Goal: Communication & Community: Connect with others

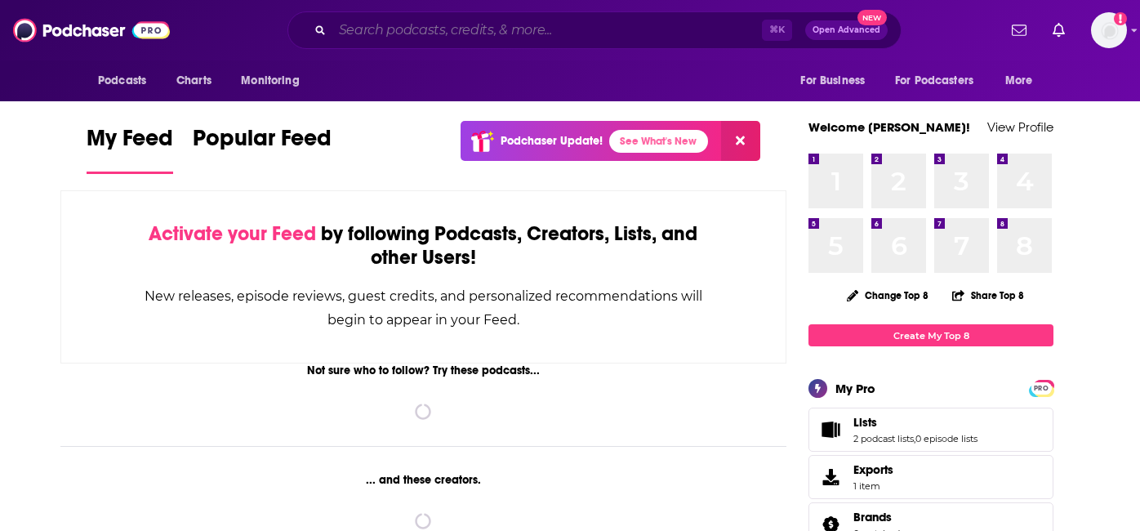
click at [493, 38] on input "Search podcasts, credits, & more..." at bounding box center [548, 30] width 430 height 26
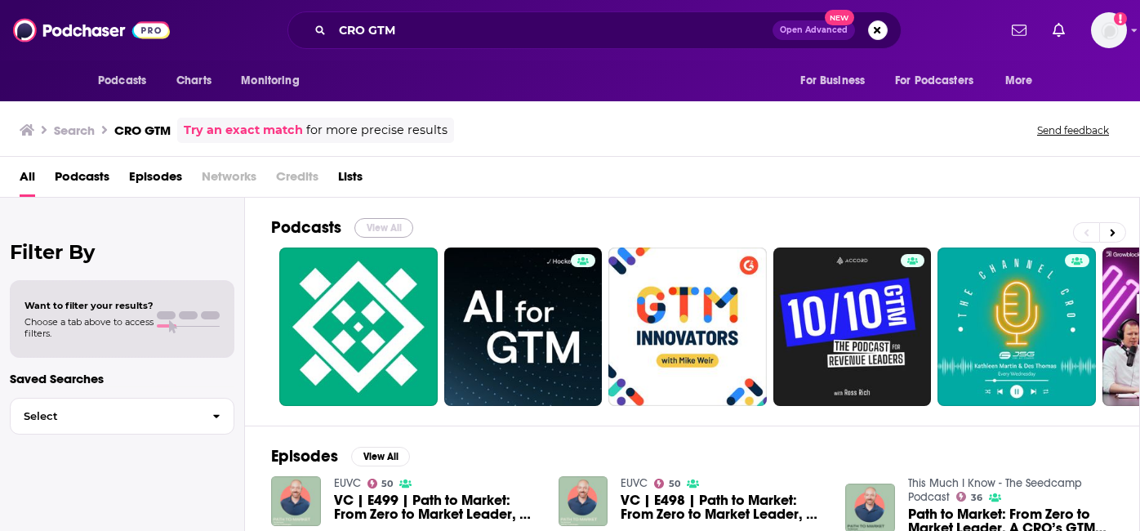
click at [379, 222] on button "View All" at bounding box center [384, 228] width 59 height 20
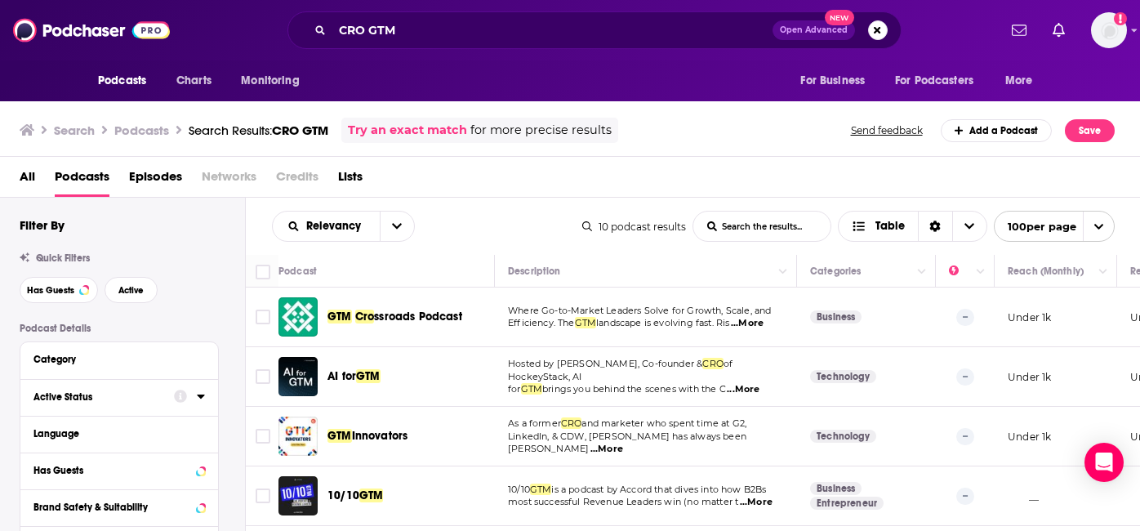
click at [92, 403] on div "Active Status" at bounding box center [98, 396] width 130 height 11
click at [181, 433] on span "All" at bounding box center [110, 427] width 153 height 21
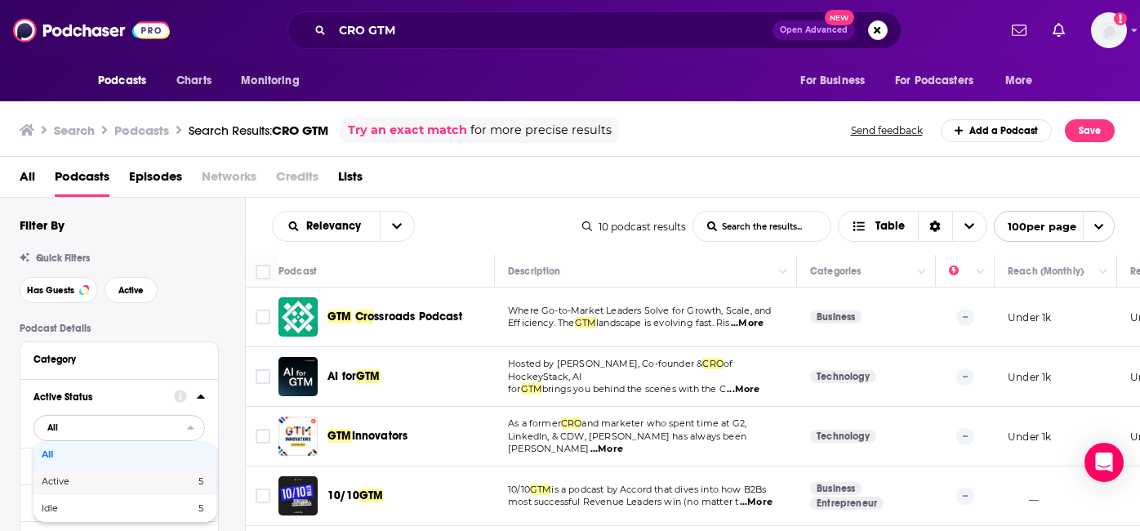
click at [159, 476] on div "Active 5" at bounding box center [124, 481] width 183 height 27
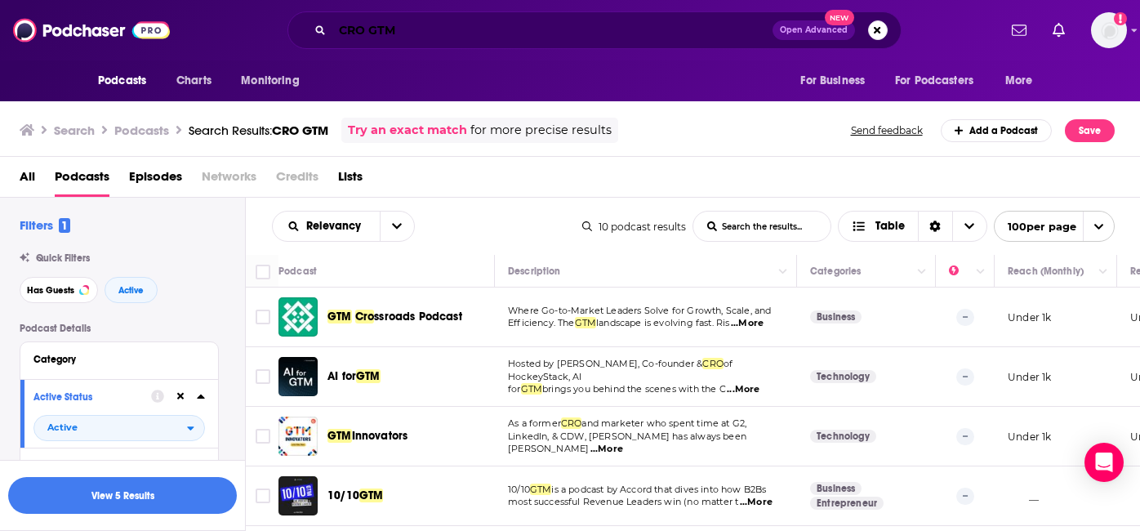
click at [399, 22] on input "CRO GTM" at bounding box center [553, 30] width 440 height 26
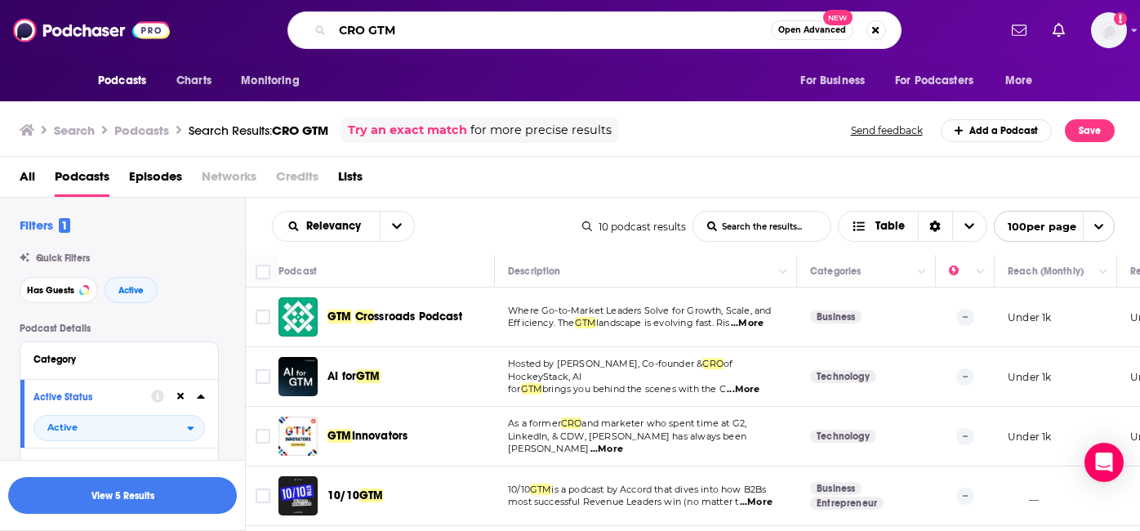
drag, startPoint x: 405, startPoint y: 33, endPoint x: 314, endPoint y: 33, distance: 91.5
click at [314, 33] on div "CRO GTM Open Advanced New" at bounding box center [595, 30] width 614 height 38
type input "c"
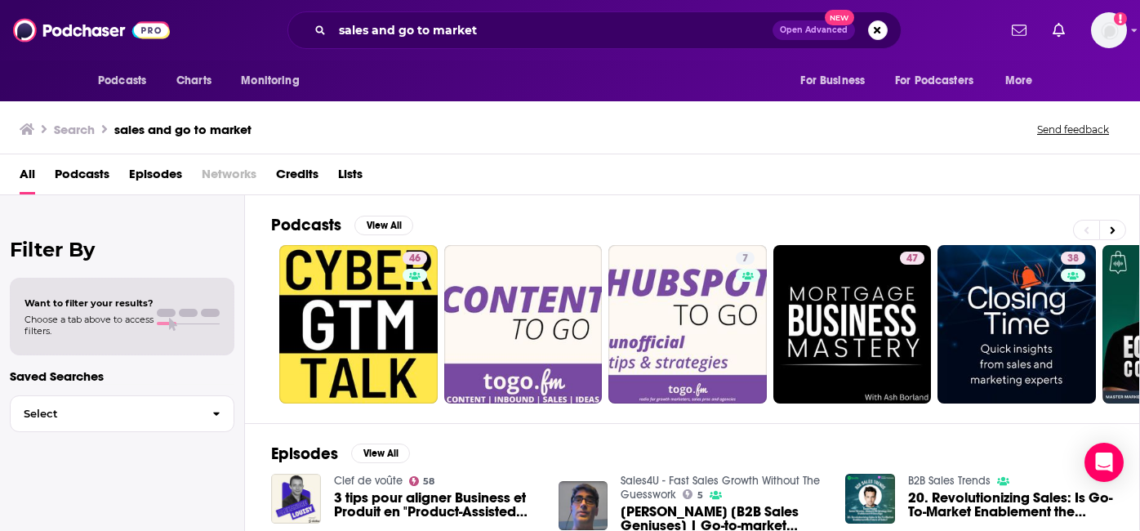
click at [86, 176] on span "Podcasts" at bounding box center [82, 177] width 55 height 33
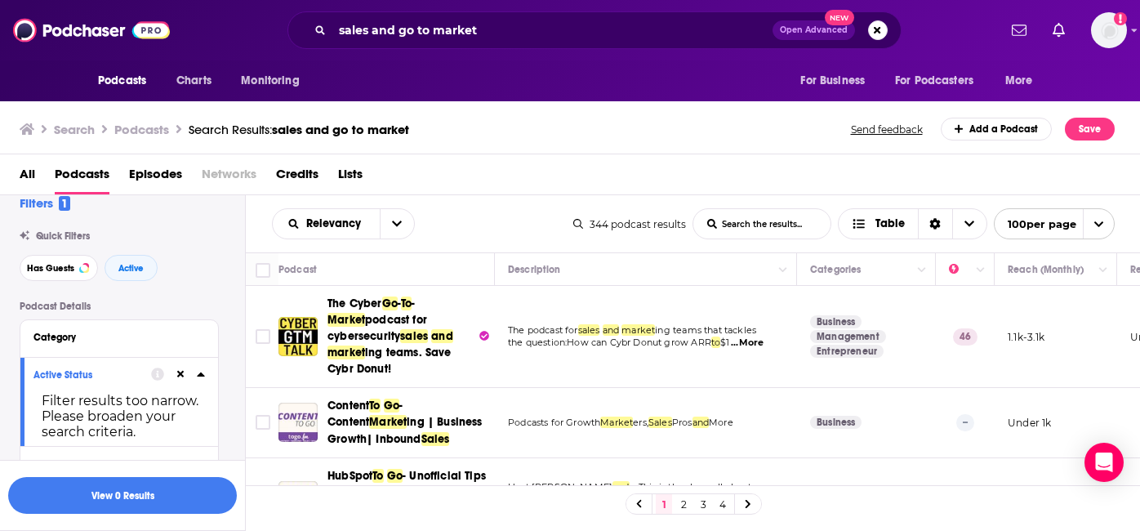
scroll to position [16, 0]
click at [44, 271] on span "Has Guests" at bounding box center [50, 271] width 47 height 9
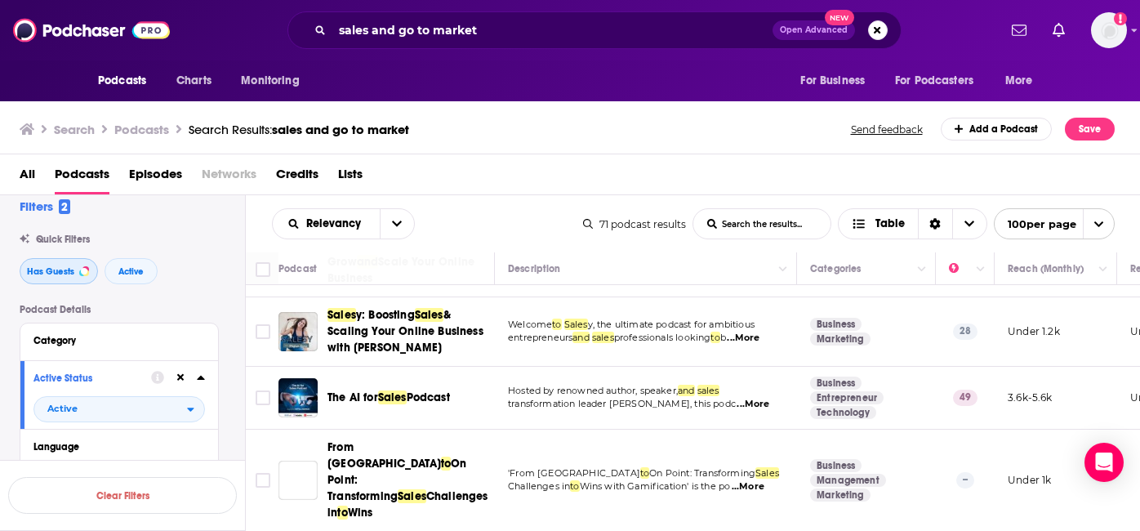
scroll to position [875, 0]
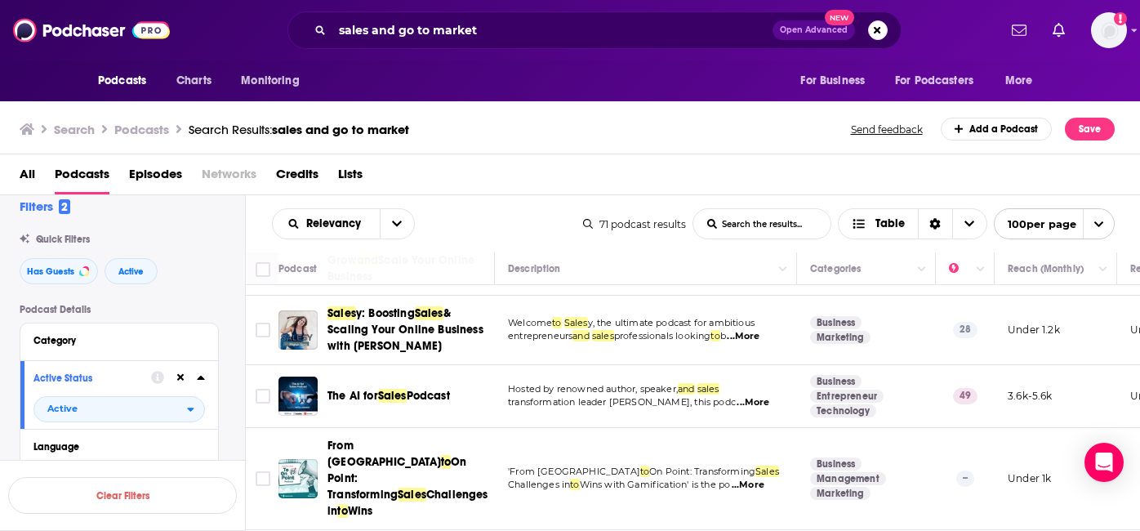
click at [760, 396] on span "...More" at bounding box center [753, 402] width 33 height 13
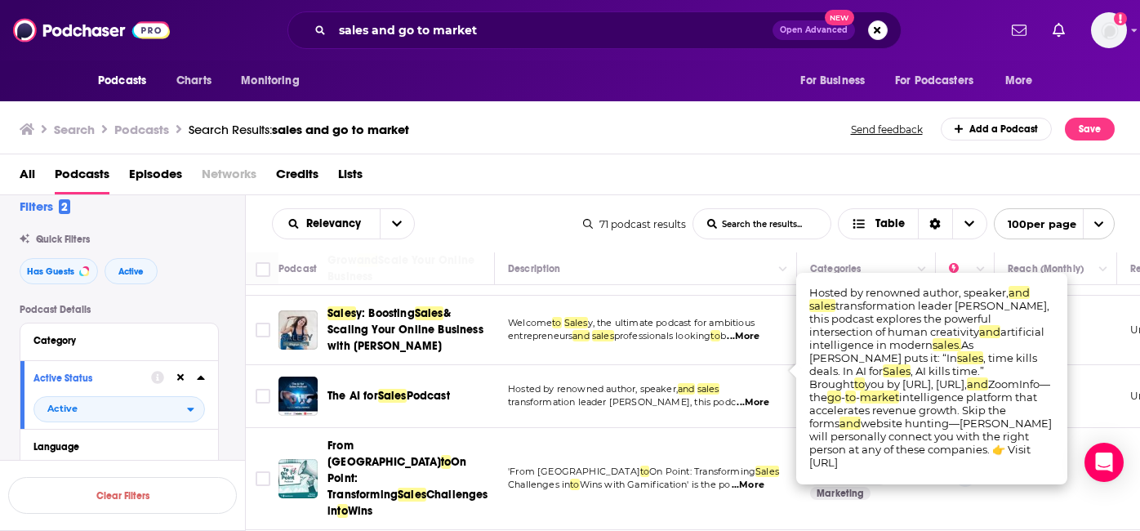
click at [518, 428] on td "'From Pain Point to On Point: Transforming Sales Challenges in to Wins with Gam…" at bounding box center [646, 479] width 302 height 102
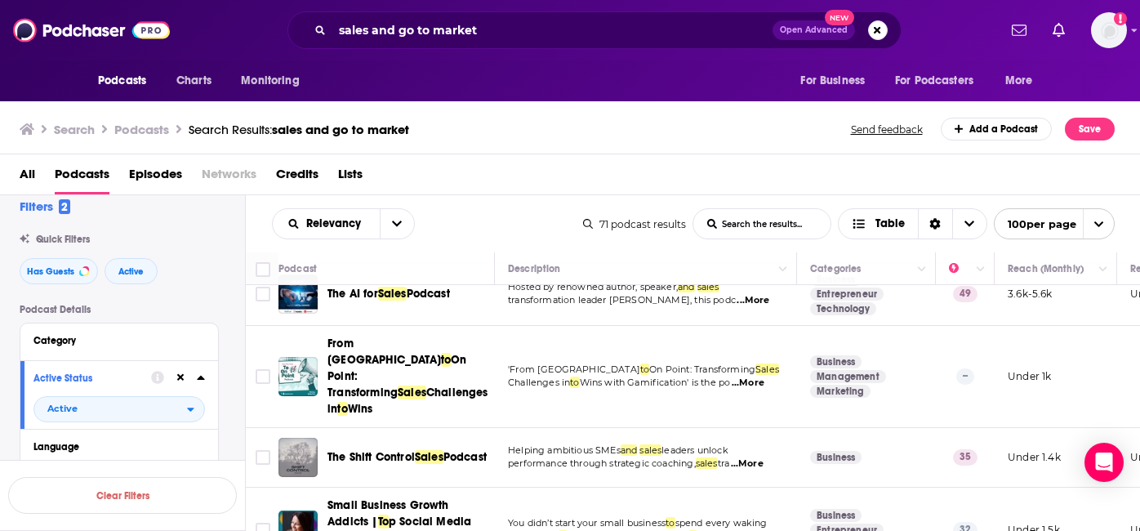
scroll to position [1017, 0]
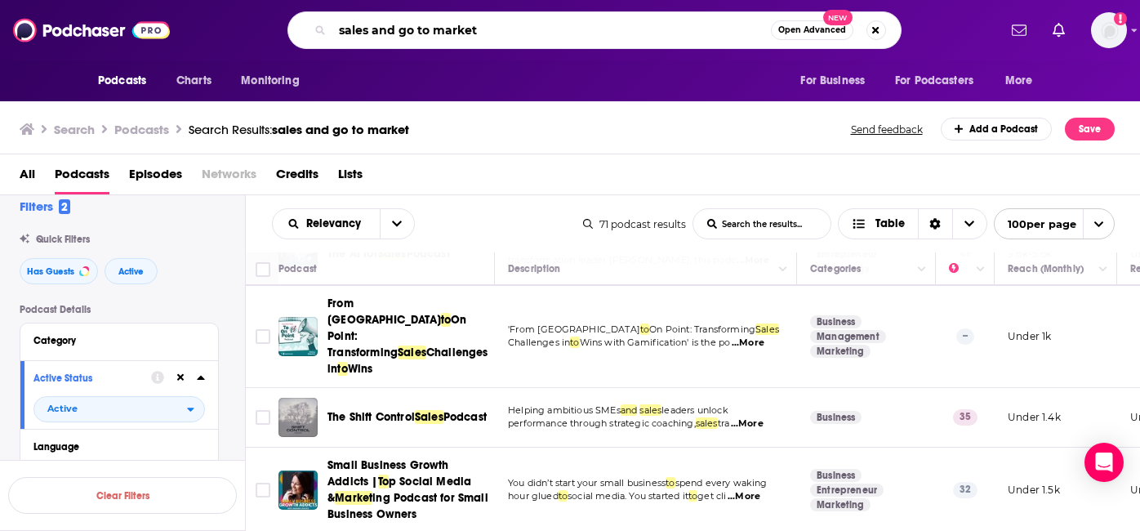
click at [438, 25] on input "sales and go to market" at bounding box center [552, 30] width 439 height 26
click at [587, 38] on input "sales and go to market" at bounding box center [552, 30] width 439 height 26
type input "scaling ARR"
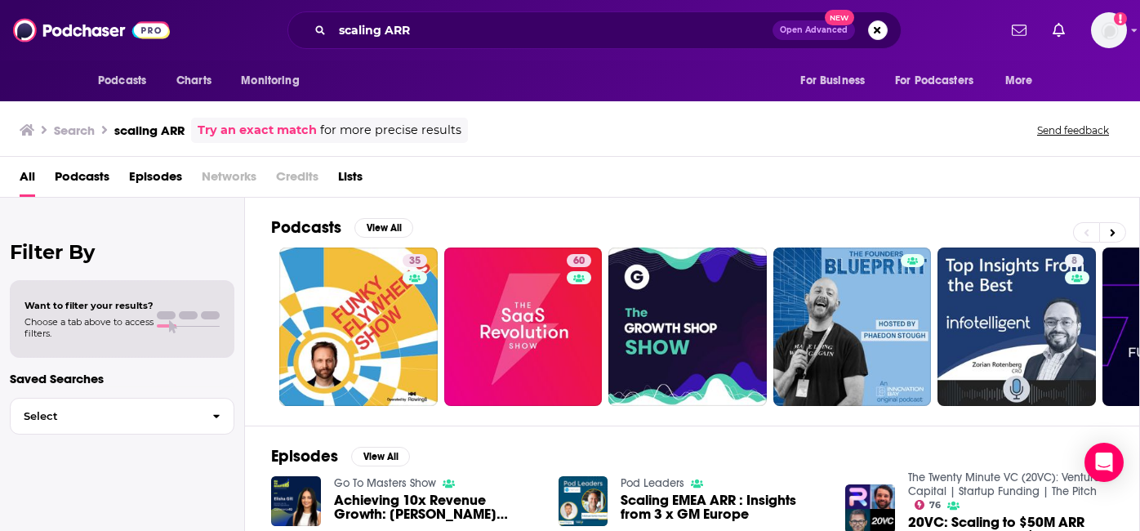
click at [95, 180] on span "Podcasts" at bounding box center [82, 179] width 55 height 33
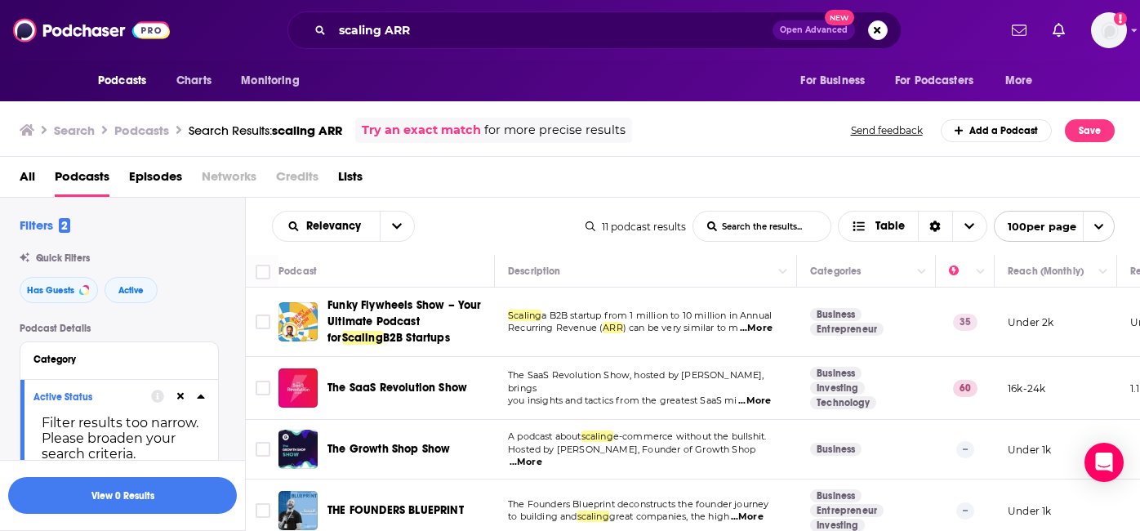
click at [754, 399] on span "...More" at bounding box center [755, 401] width 33 height 13
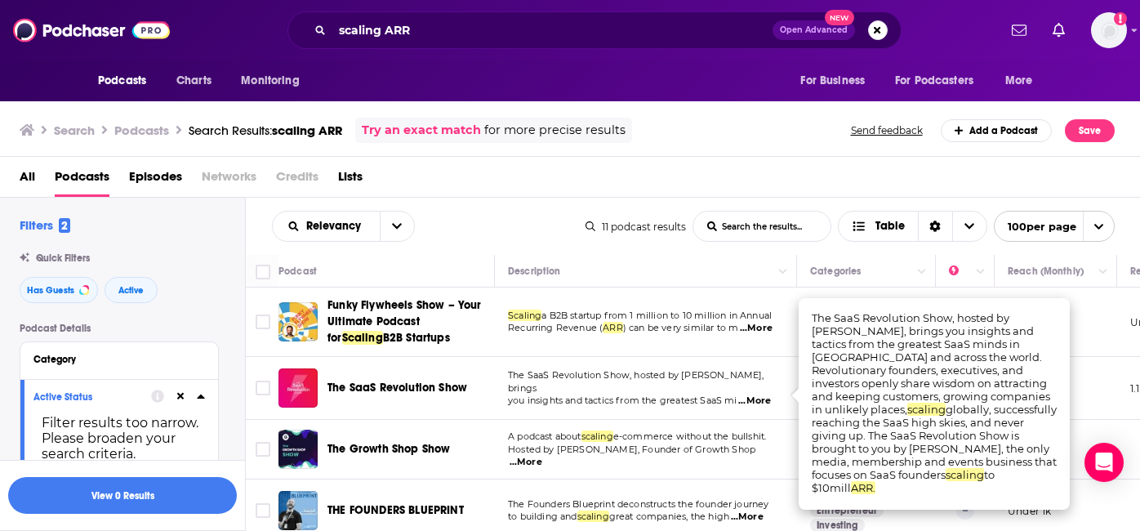
click at [602, 395] on span "you insights and tactics from the greatest SaaS mi" at bounding box center [623, 400] width 230 height 11
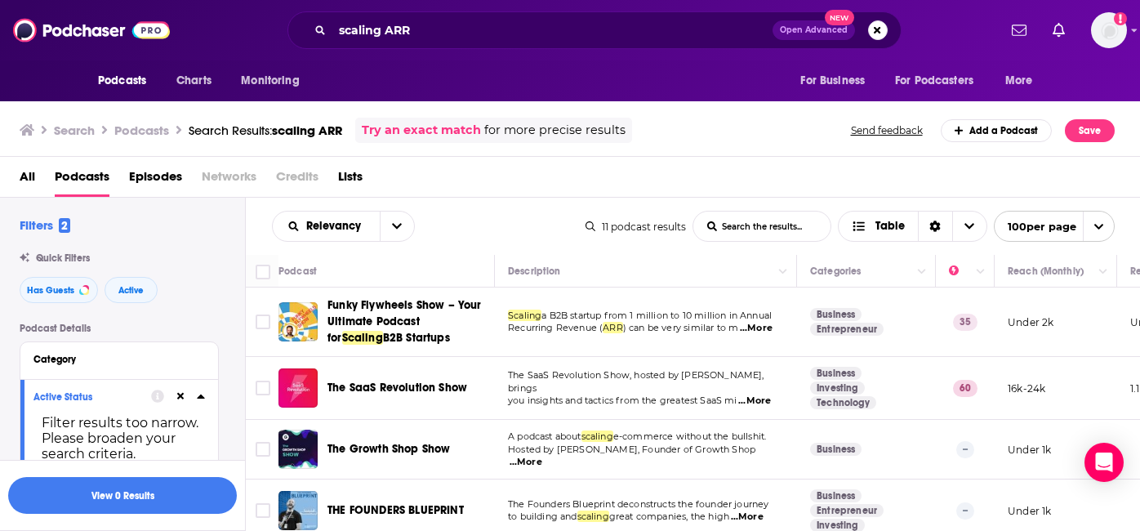
click at [395, 395] on span "The SaaS Revolution Show" at bounding box center [398, 388] width 140 height 14
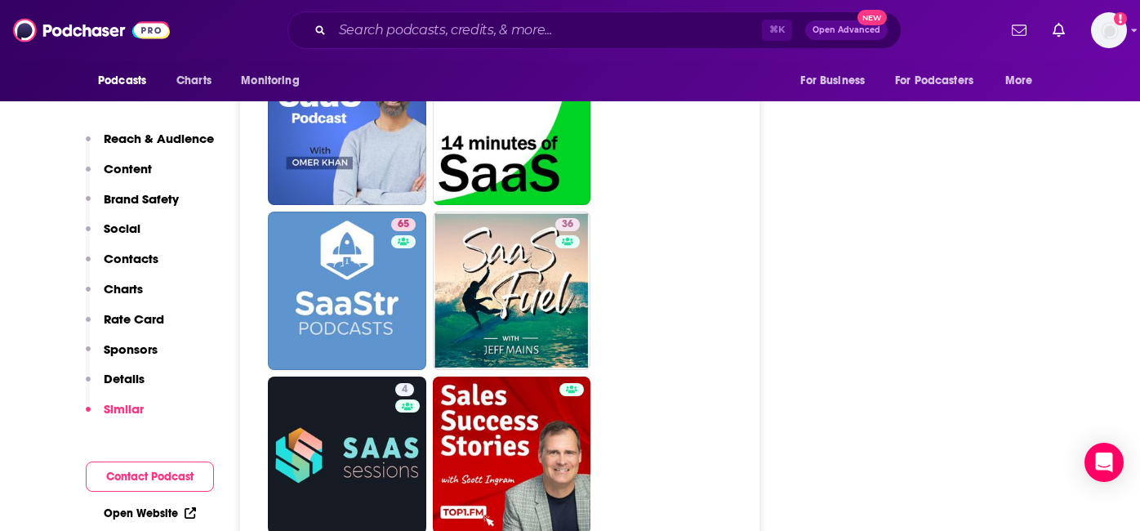
scroll to position [3578, 0]
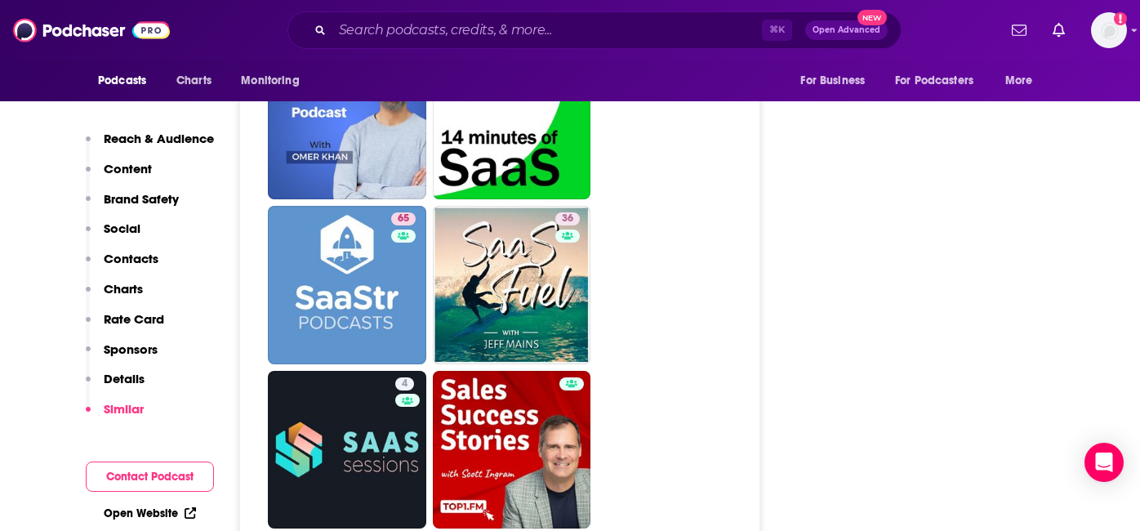
drag, startPoint x: 563, startPoint y: 158, endPoint x: 847, endPoint y: 15, distance: 318.6
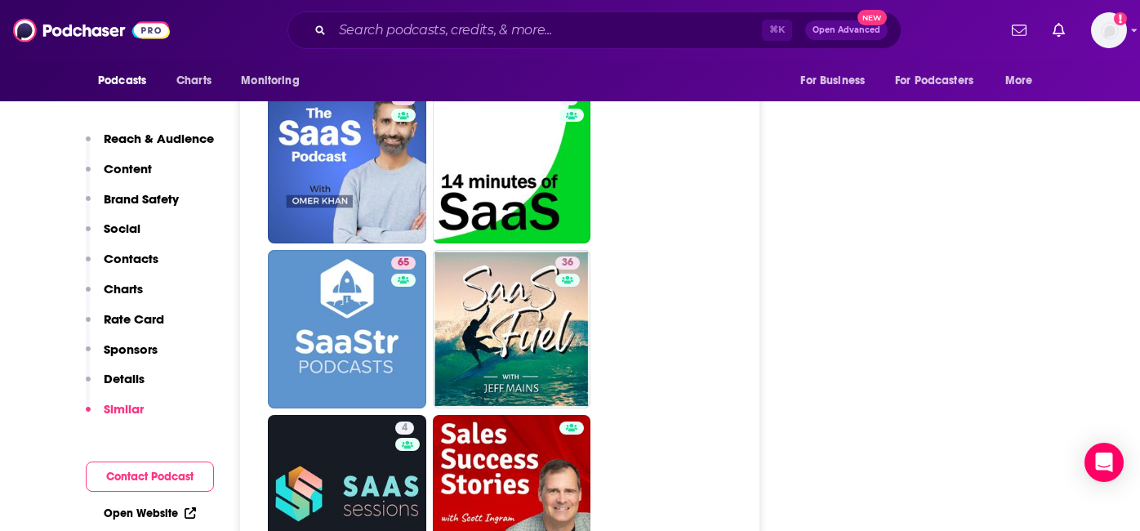
click at [125, 163] on p "Content" at bounding box center [128, 169] width 48 height 16
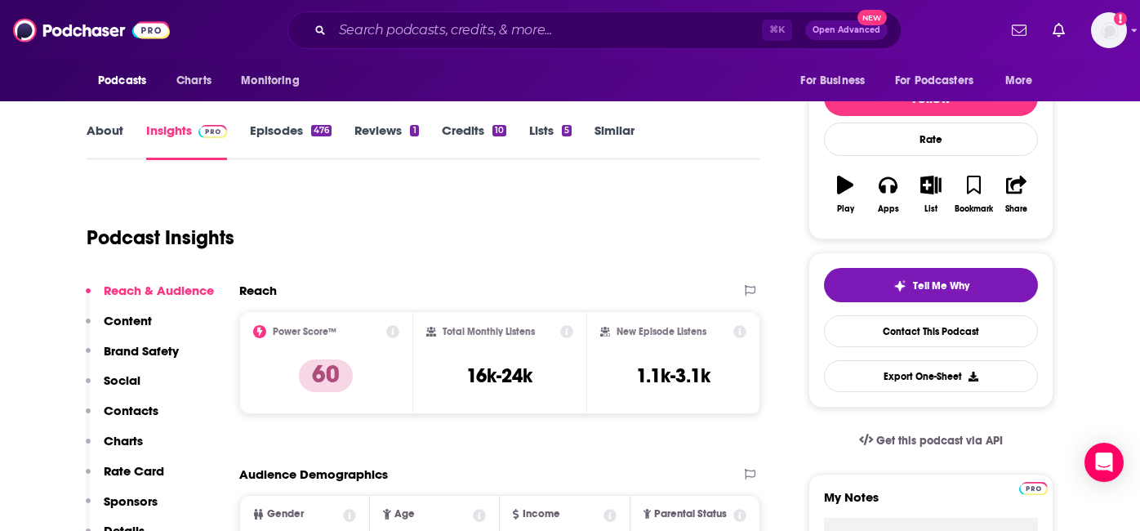
scroll to position [188, 0]
click at [272, 129] on link "Episodes 476" at bounding box center [291, 142] width 82 height 38
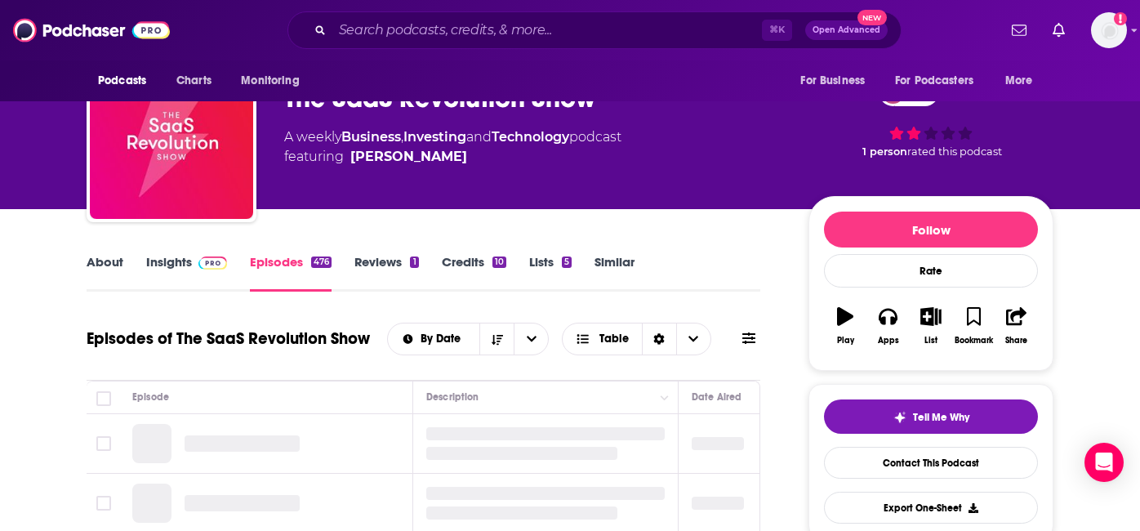
scroll to position [63, 0]
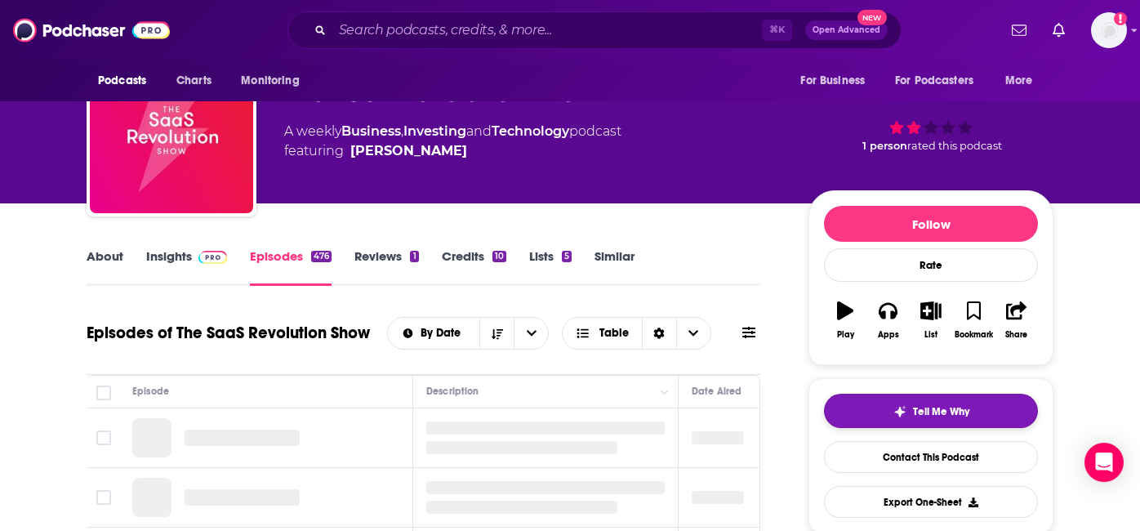
click at [948, 407] on span "Tell Me Why" at bounding box center [941, 411] width 56 height 13
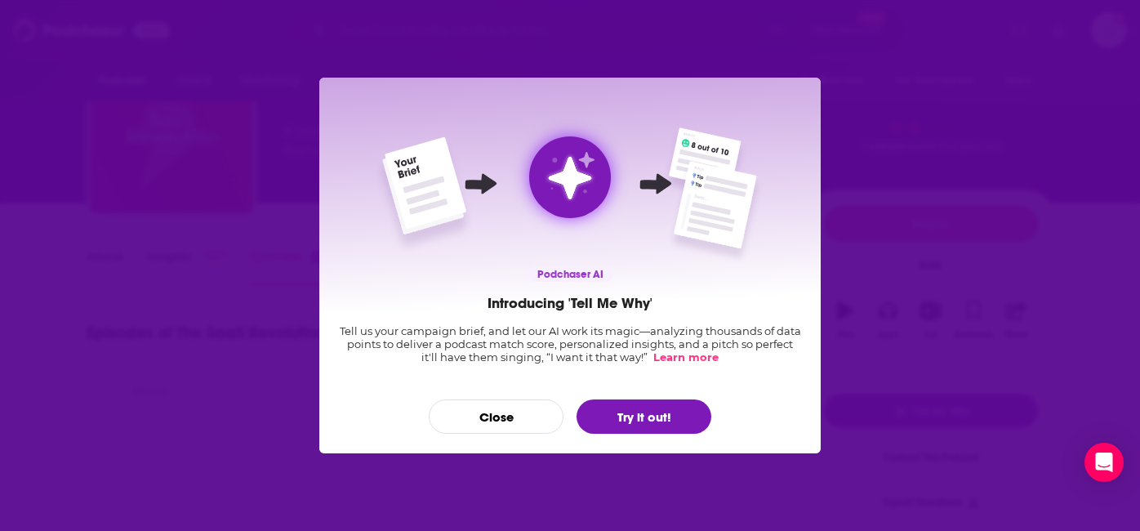
scroll to position [0, 0]
click at [638, 410] on button "Try it out!" at bounding box center [644, 416] width 135 height 34
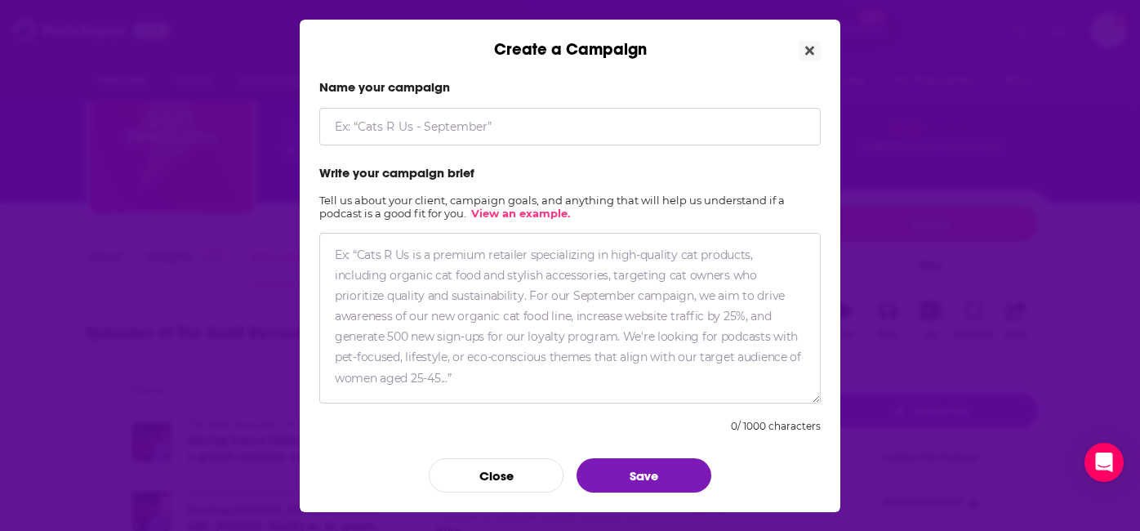
click at [490, 121] on input "Create a Campaign" at bounding box center [570, 127] width 502 height 38
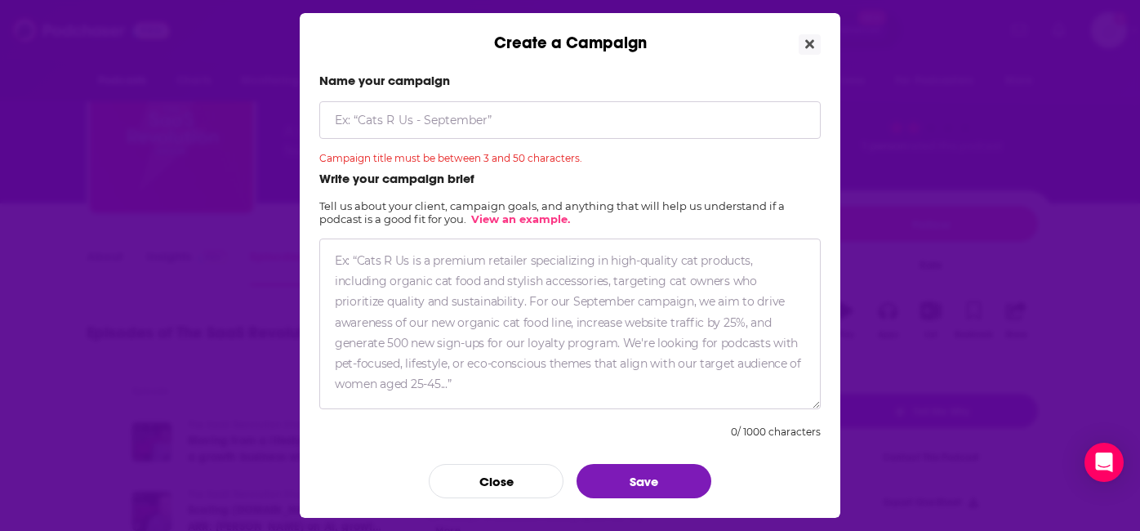
click at [444, 265] on textarea "Create a Campaign" at bounding box center [570, 324] width 502 height 171
paste textarea "Reaching out to see if you’d be interested in having Databricks CRO [PERSON_NAM…"
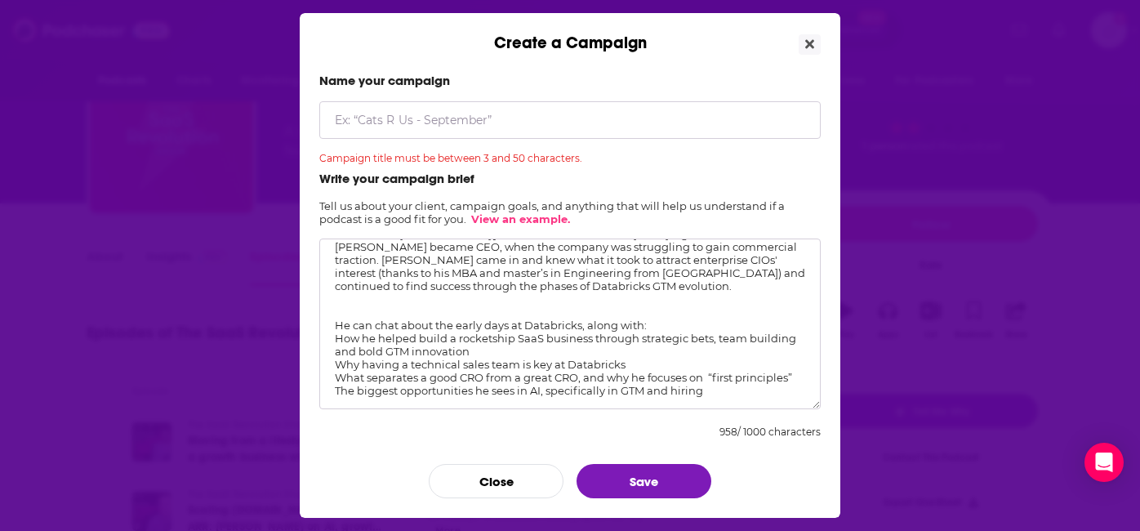
scroll to position [7, 0]
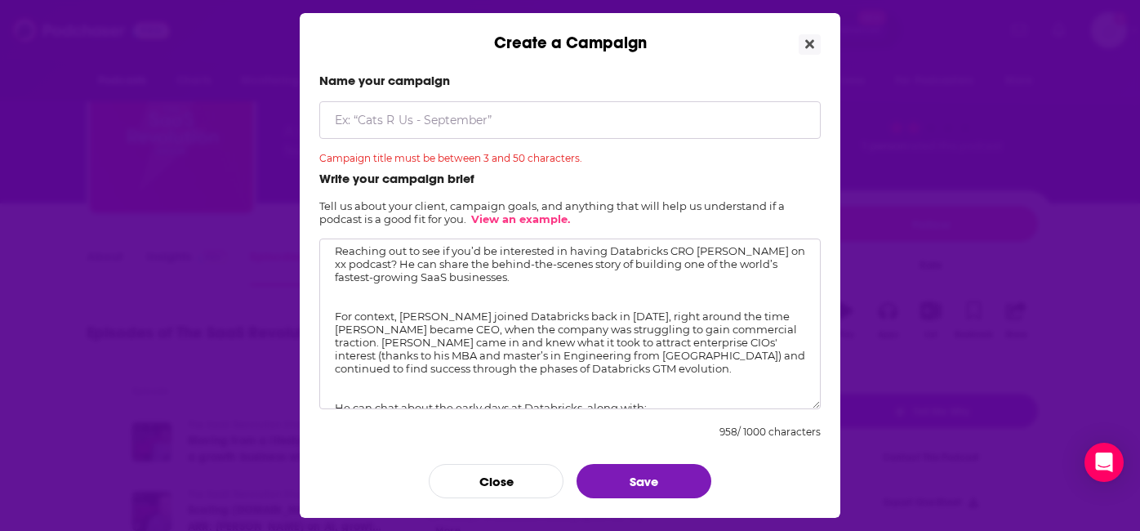
drag, startPoint x: 609, startPoint y: 252, endPoint x: 334, endPoint y: 250, distance: 274.5
click at [334, 250] on textarea "Reaching out to see if you’d be interested in having Databricks CRO [PERSON_NAM…" at bounding box center [570, 324] width 502 height 171
click at [401, 253] on textarea "Reaching out to see if you’d be interested in having Databricks CRO [PERSON_NAM…" at bounding box center [570, 324] width 502 height 171
click at [796, 251] on textarea "Reaching out to see if you’d be interested in having Databricks CRO [PERSON_NAM…" at bounding box center [570, 324] width 502 height 171
drag, startPoint x: 606, startPoint y: 251, endPoint x: 317, endPoint y: 251, distance: 289.2
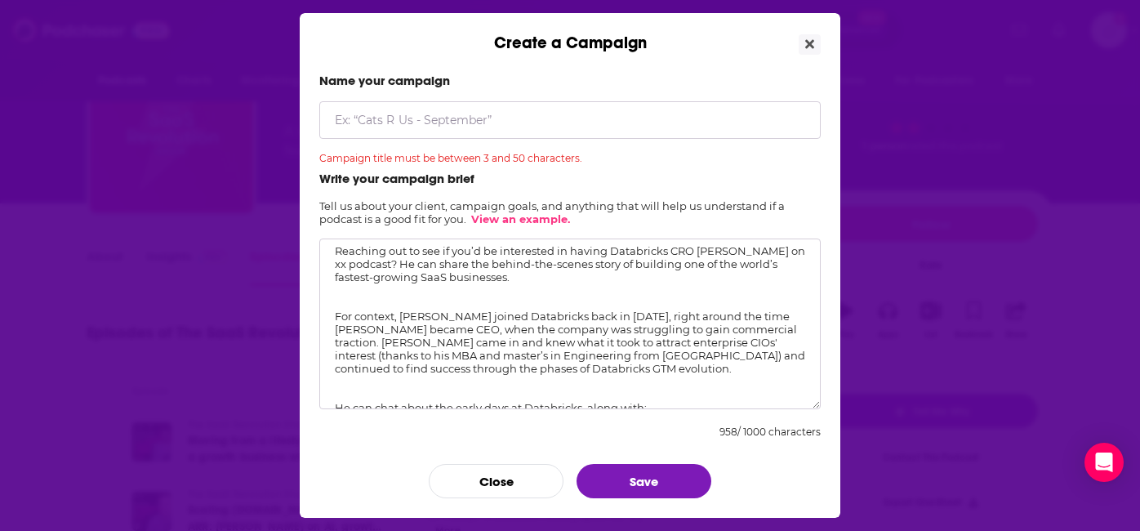
click at [317, 251] on div "Name your campaign Campaign title must be between 3 and 50 characters. Write yo…" at bounding box center [570, 285] width 541 height 465
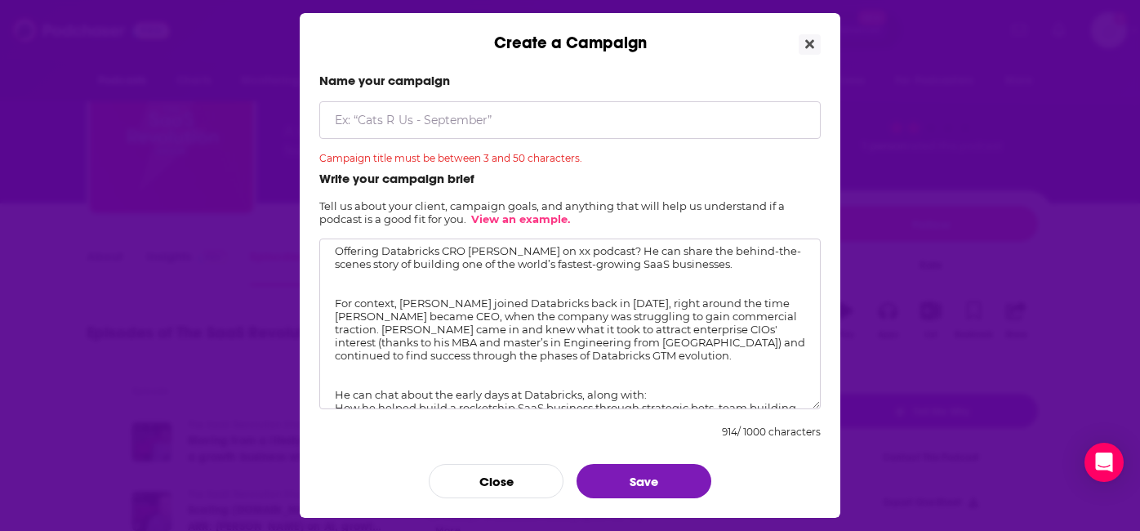
drag, startPoint x: 620, startPoint y: 249, endPoint x: 550, endPoint y: 248, distance: 70.3
click at [550, 248] on textarea "Offering Databricks CRO [PERSON_NAME] on xx podcast? He can share the behind-th…" at bounding box center [570, 324] width 502 height 171
click at [386, 285] on textarea "Offering Databricks CRO [PERSON_NAME] to share the behind-the-scenes story of b…" at bounding box center [570, 324] width 502 height 171
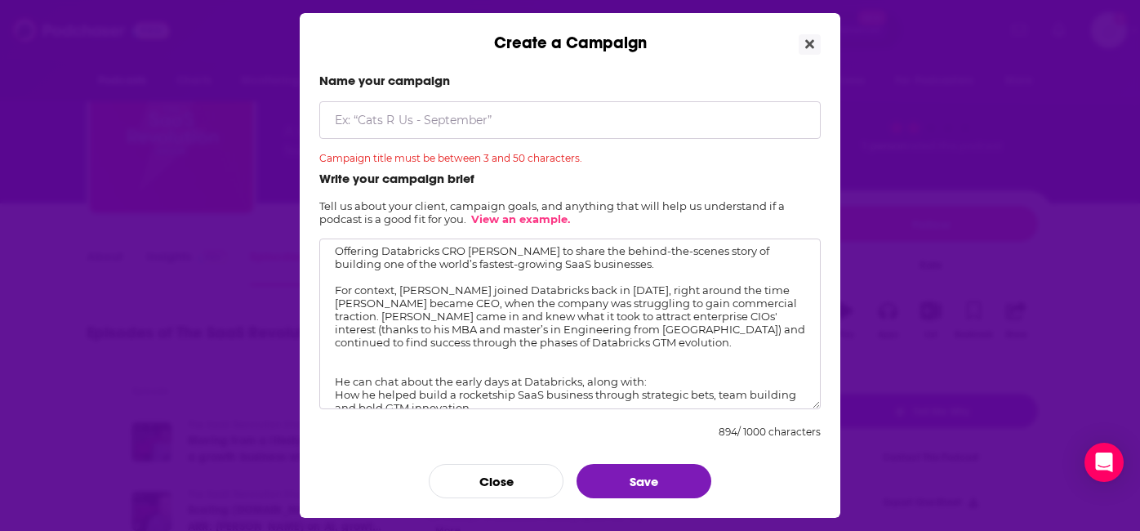
click at [407, 358] on textarea "Offering Databricks CRO [PERSON_NAME] to share the behind-the-scenes story of b…" at bounding box center [570, 324] width 502 height 171
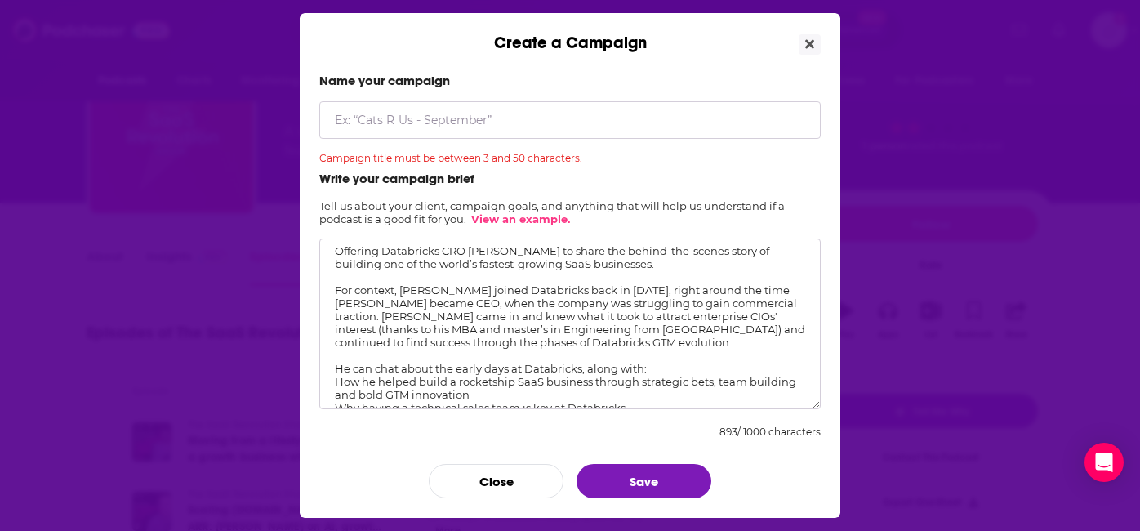
scroll to position [62, 0]
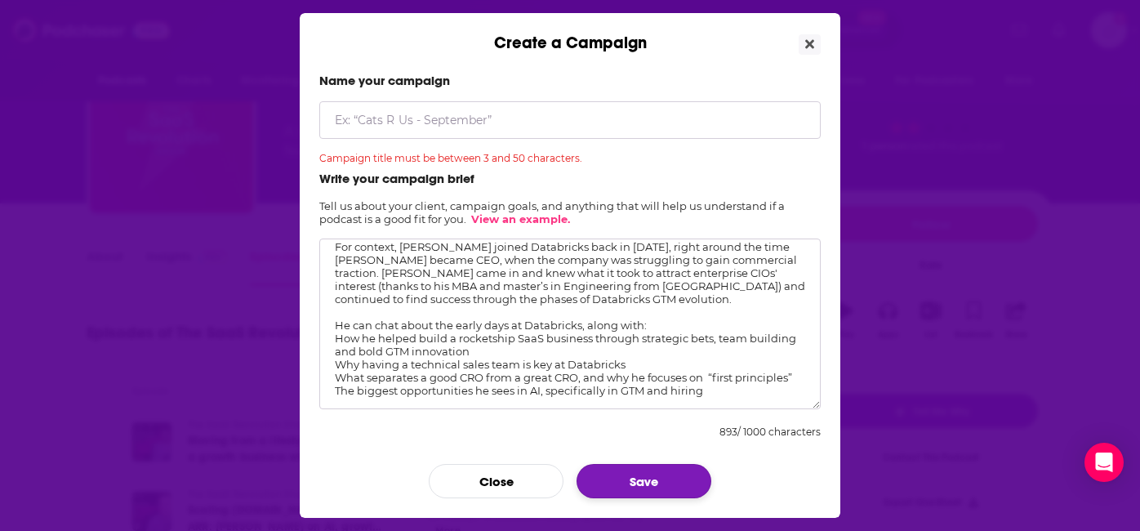
type textarea "Offering Databricks CRO [PERSON_NAME] to share the behind-the-scenes story of b…"
click at [682, 484] on button "Save" at bounding box center [644, 481] width 135 height 34
click at [563, 127] on input "Create a Campaign" at bounding box center [570, 120] width 502 height 38
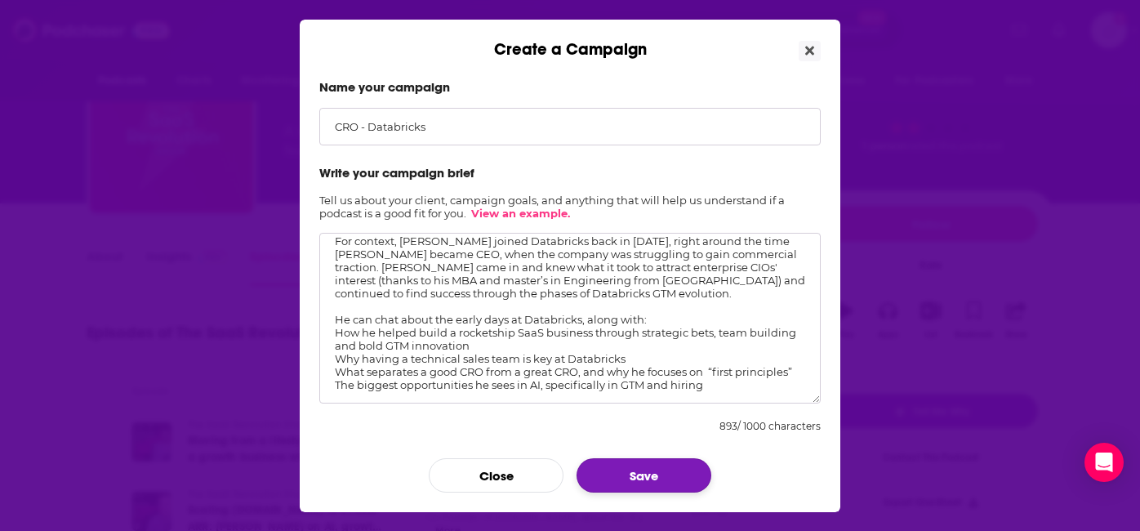
type input "CRO - Databricks"
click at [663, 468] on button "Save" at bounding box center [644, 475] width 135 height 34
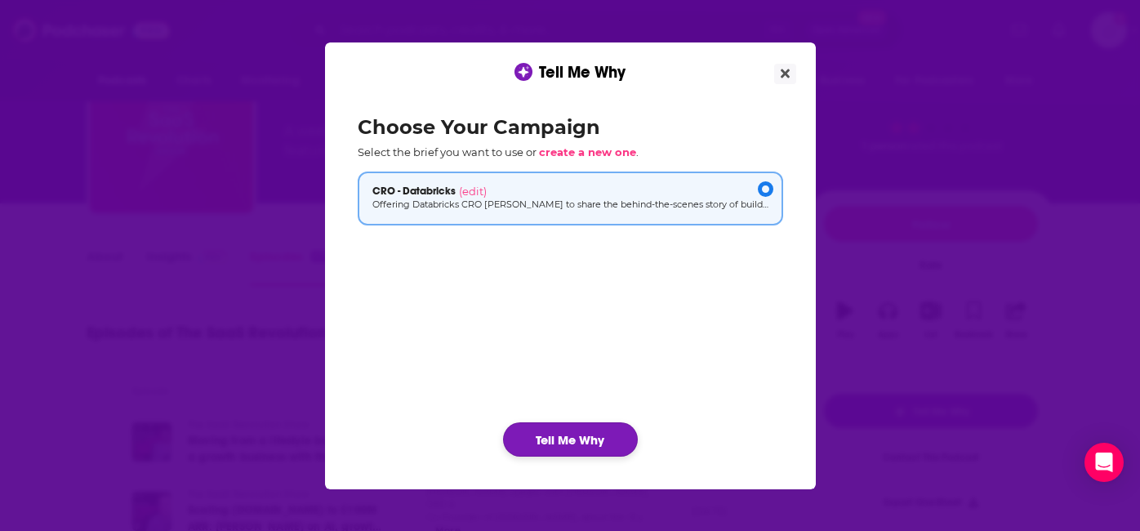
click at [601, 435] on button "Tell Me Why" at bounding box center [570, 439] width 135 height 34
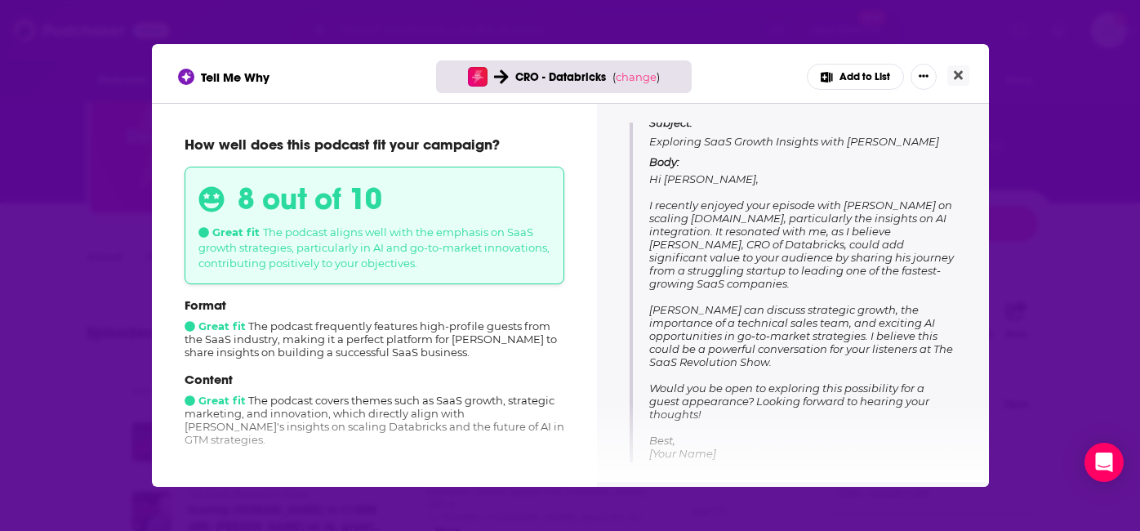
scroll to position [216, 0]
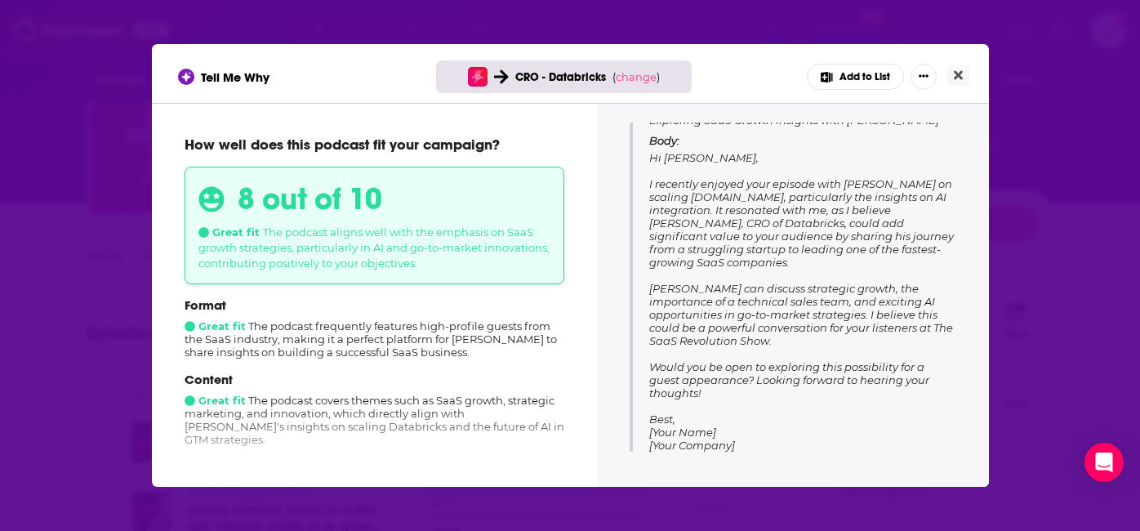
drag, startPoint x: 703, startPoint y: 388, endPoint x: 649, endPoint y: 160, distance: 234.0
click at [649, 160] on p "Body: Hi [PERSON_NAME], I recently enjoyed your episode with [PERSON_NAME] on s…" at bounding box center [802, 293] width 307 height 318
copy span "Hi [PERSON_NAME], I recently enjoyed your episode with [PERSON_NAME] on scaling…"
